Goal: Information Seeking & Learning: Learn about a topic

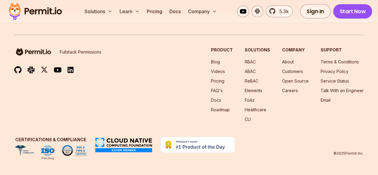
scroll to position [4724, 0]
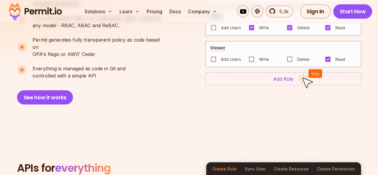
scroll to position [508, 0]
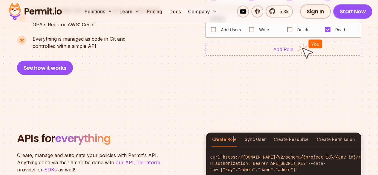
drag, startPoint x: 44, startPoint y: 43, endPoint x: 207, endPoint y: 71, distance: 165.6
click at [230, 103] on section "APIs for everything Create, manage and automate your policies with Permit's API…" at bounding box center [189, 161] width 378 height 117
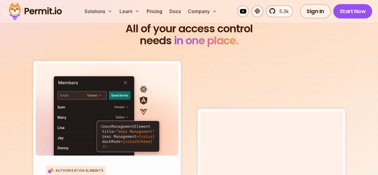
scroll to position [2003, 0]
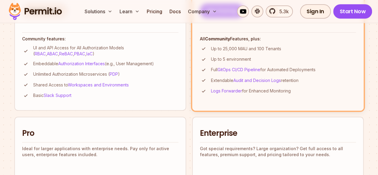
scroll to position [239, 0]
